Goal: Task Accomplishment & Management: Complete application form

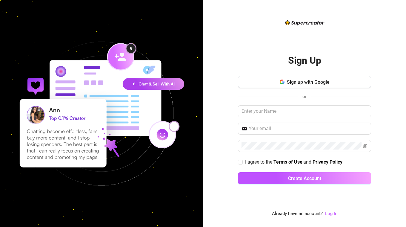
click at [299, 67] on div "Sign Up Sign up with Google or I agree to the Terms of Use and Privacy Policy C…" at bounding box center [304, 117] width 133 height 143
click at [301, 78] on button "Sign up with Google" at bounding box center [304, 82] width 133 height 12
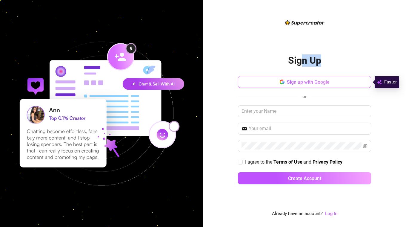
click at [302, 80] on span "Sign up with Google" at bounding box center [308, 82] width 43 height 6
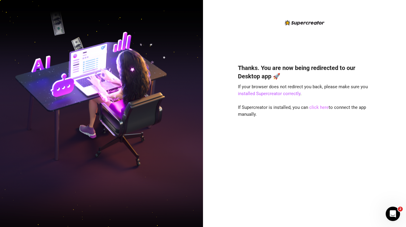
click at [315, 108] on link "click here" at bounding box center [318, 107] width 19 height 5
